Goal: Find specific page/section: Find specific page/section

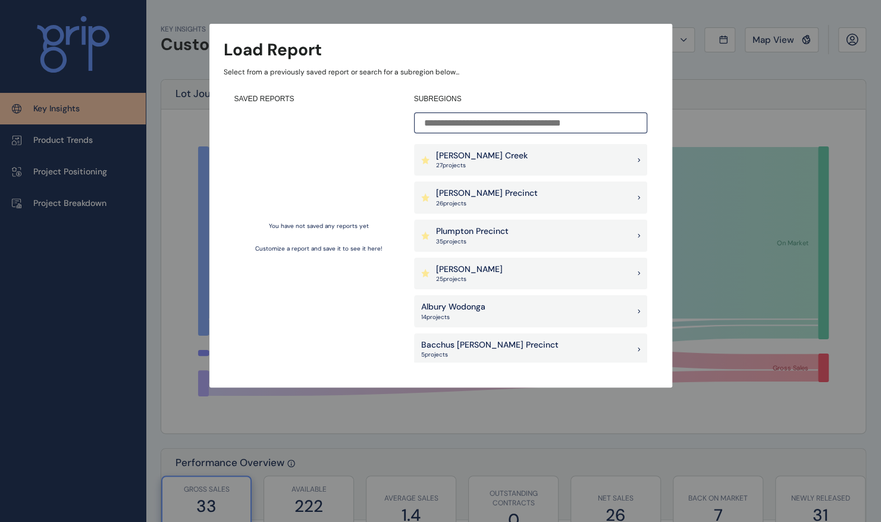
click at [551, 190] on div "Clyde Precinct 26 project s" at bounding box center [530, 198] width 233 height 32
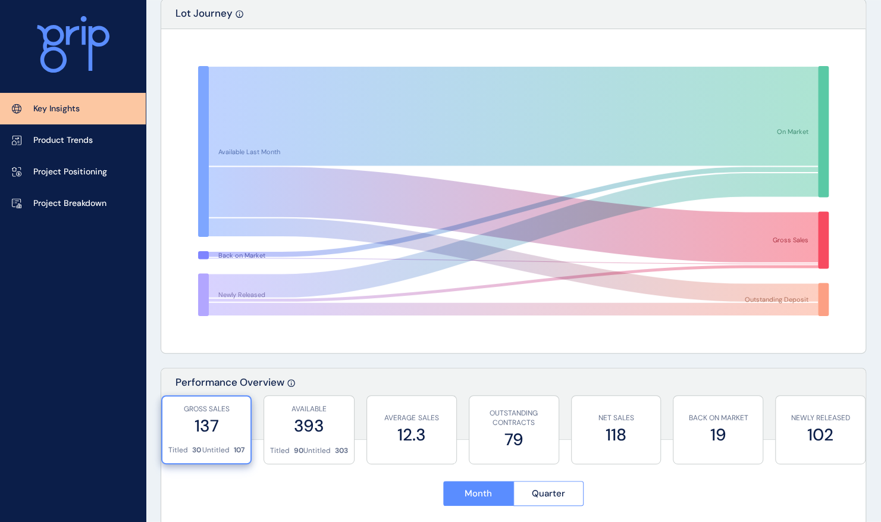
scroll to position [66, 0]
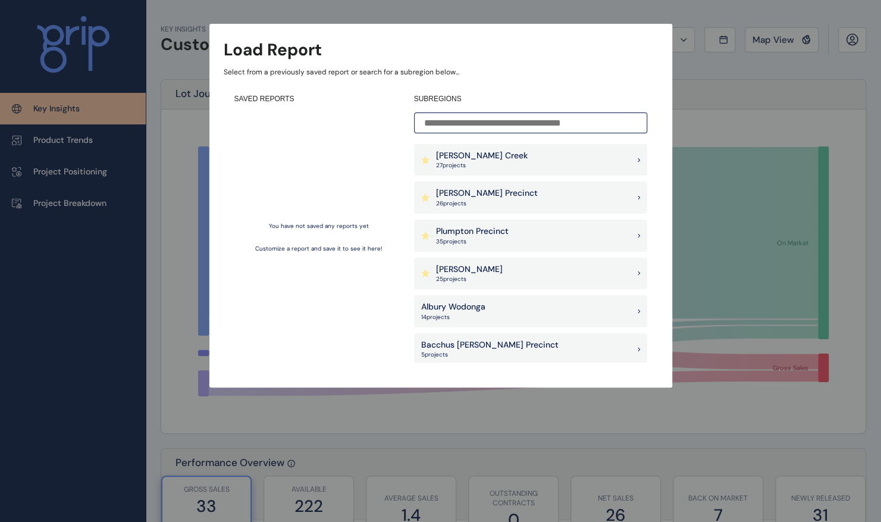
click at [455, 198] on p "[PERSON_NAME] Precinct" at bounding box center [487, 193] width 102 height 12
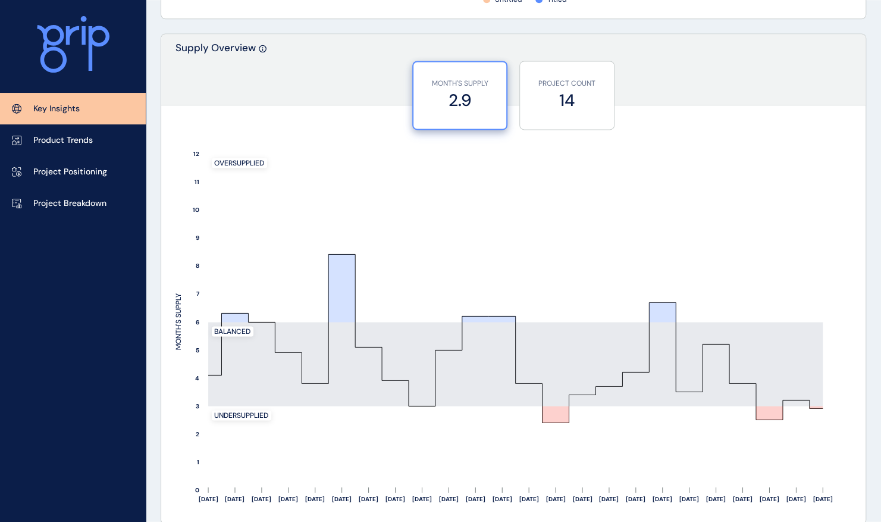
scroll to position [970, 0]
